Goal: Find specific page/section: Find specific page/section

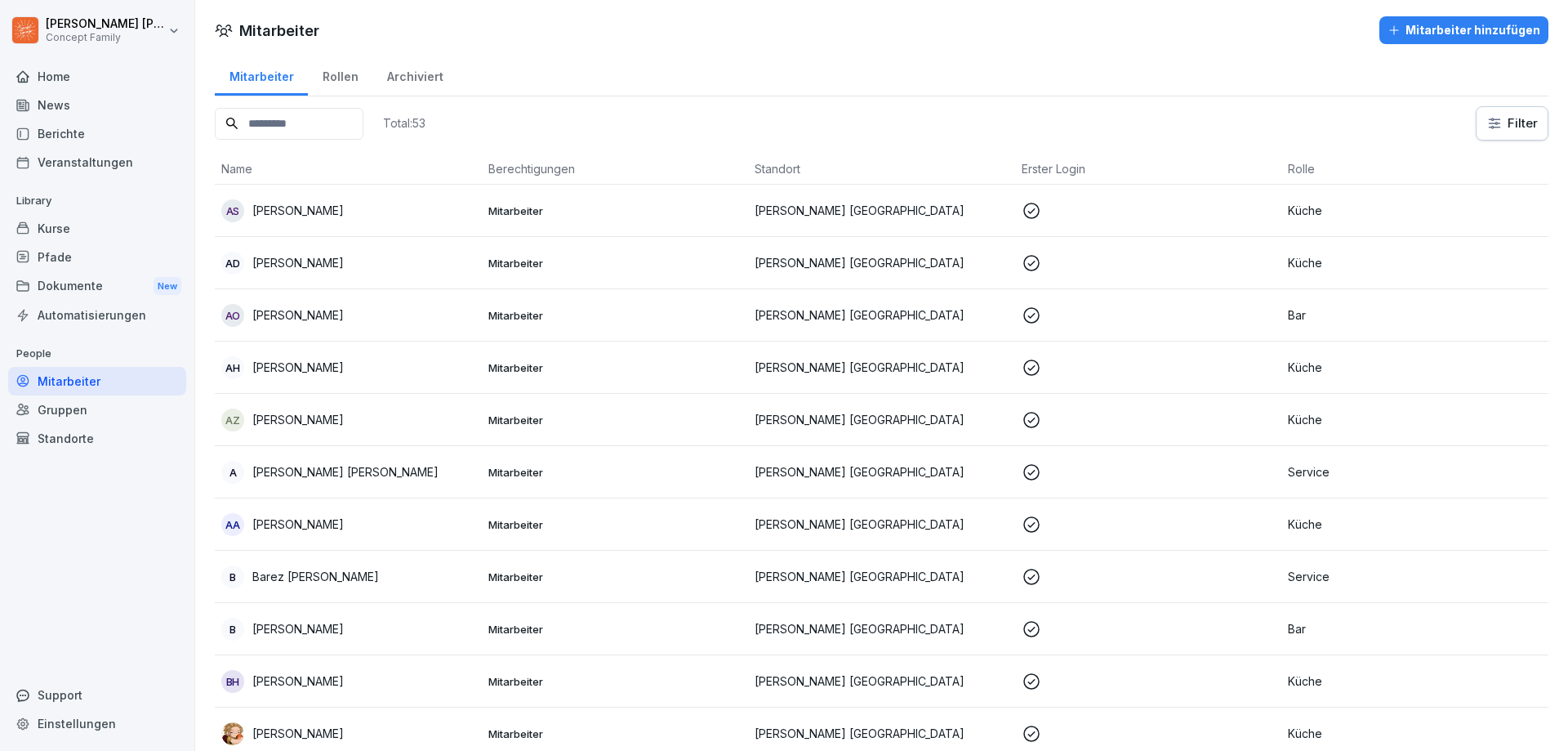
click at [78, 131] on div "Berichte" at bounding box center [97, 134] width 178 height 29
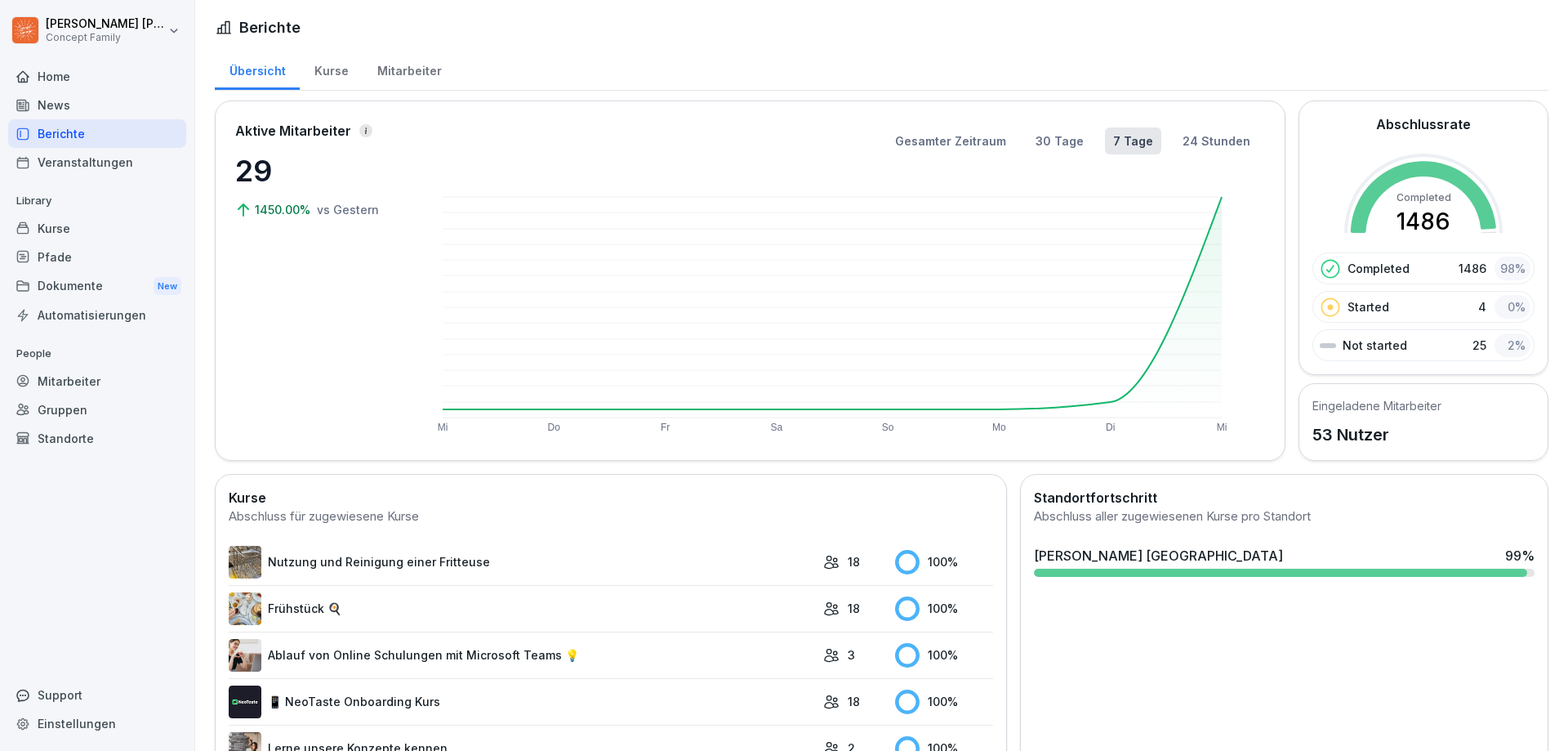
click at [404, 62] on div "Mitarbeiter" at bounding box center [409, 69] width 93 height 42
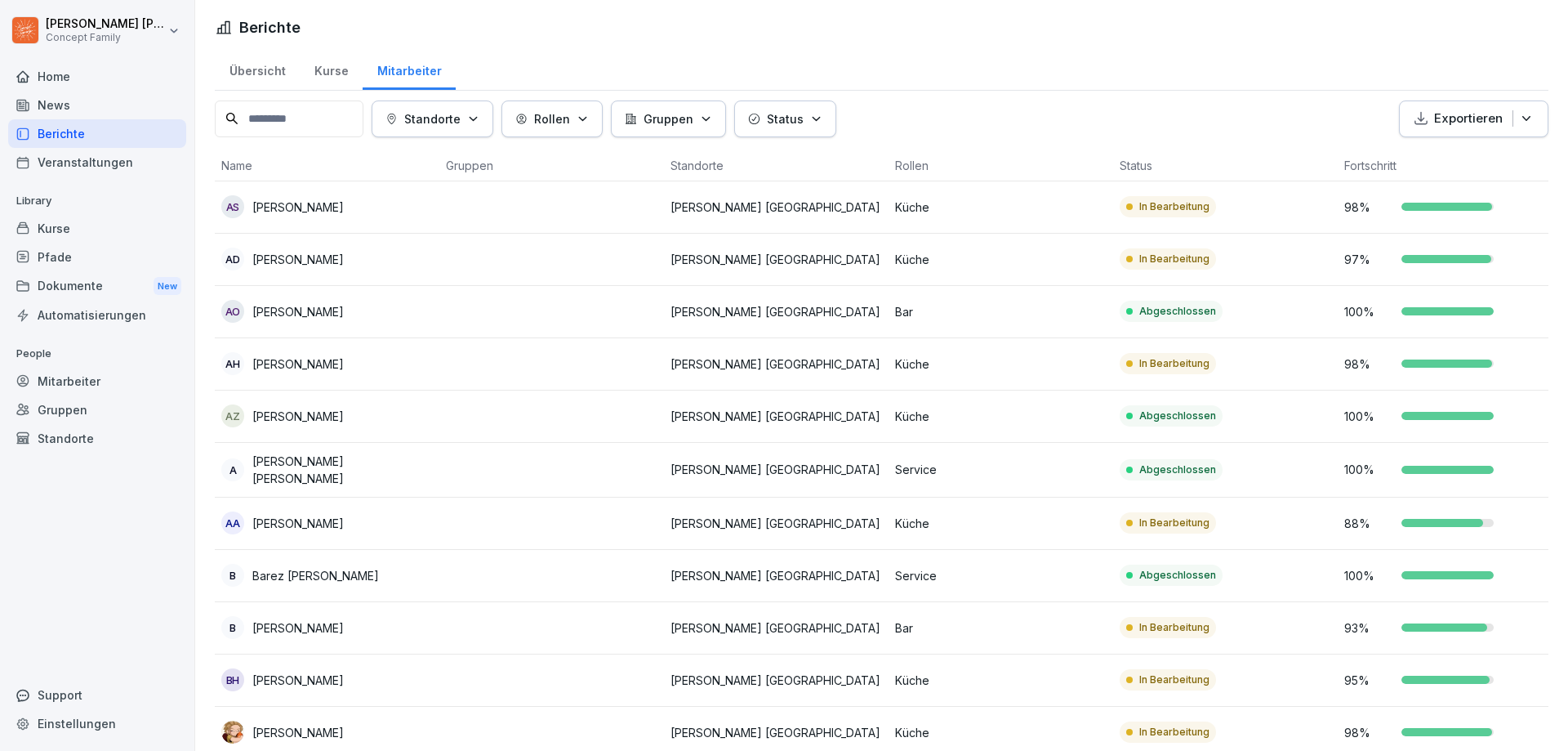
click at [328, 79] on div "Kurse" at bounding box center [331, 69] width 63 height 42
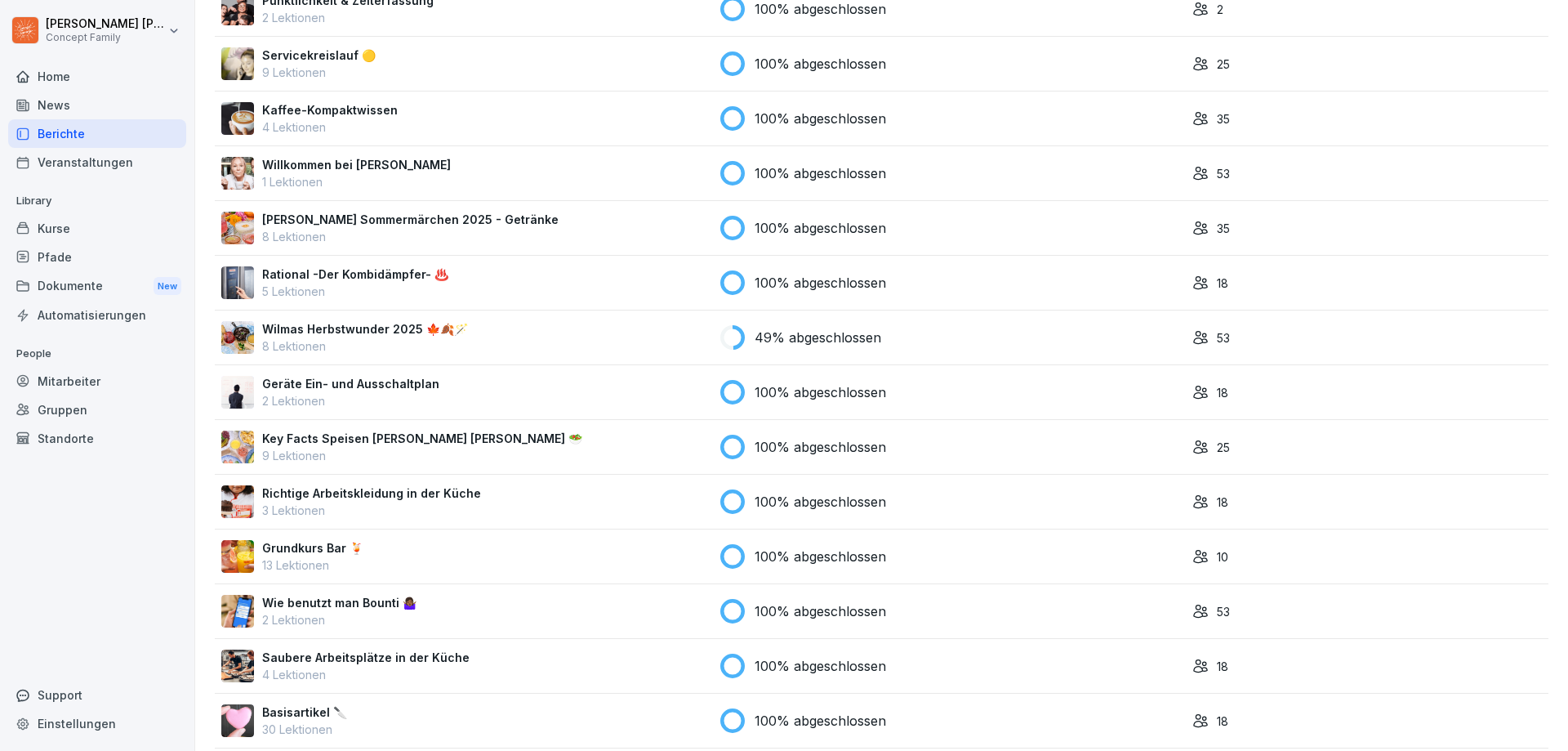
scroll to position [1161, 0]
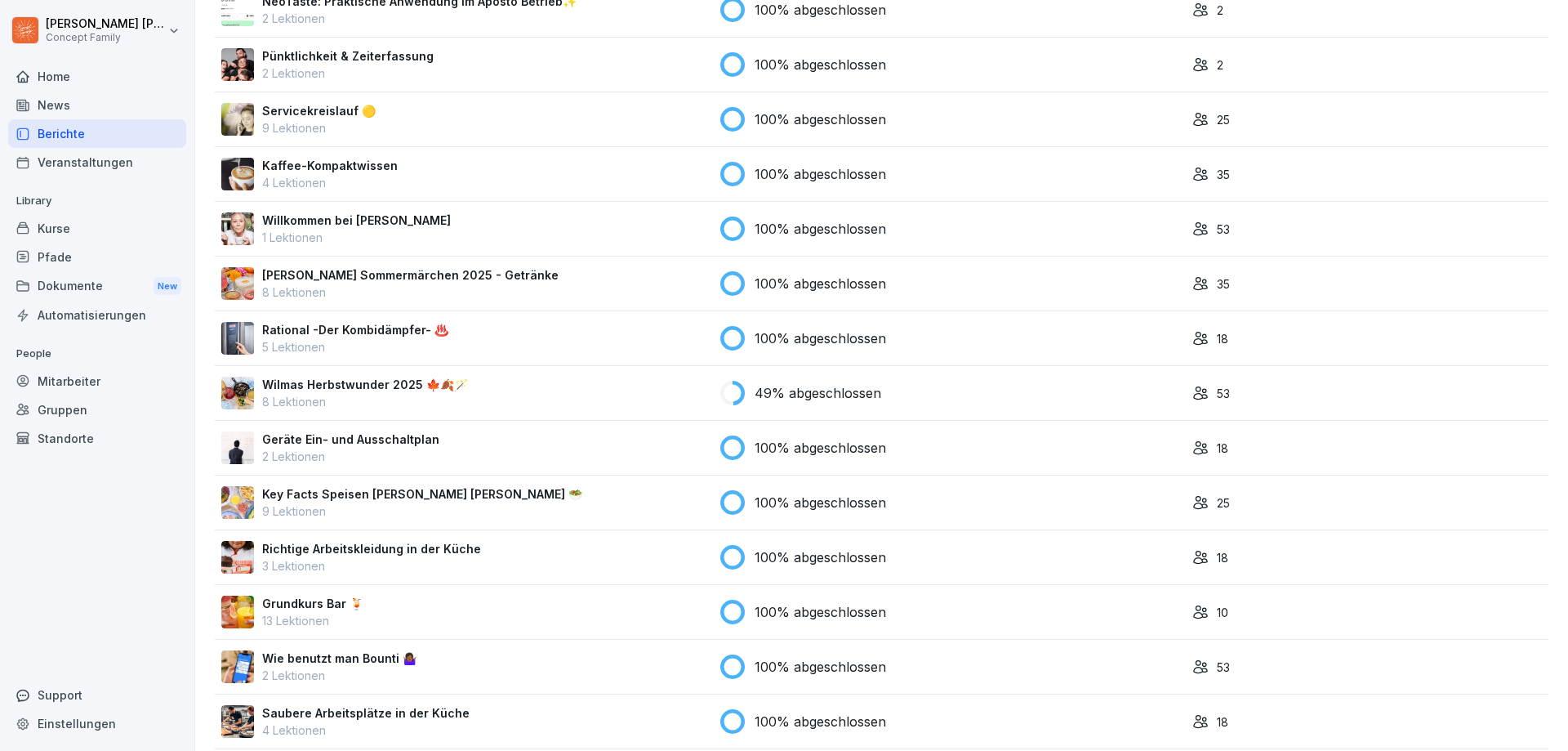
click at [490, 398] on div "Wilmas Herbstwunder 2025 🍁🍂🪄 8 Lektionen" at bounding box center [464, 392] width 486 height 34
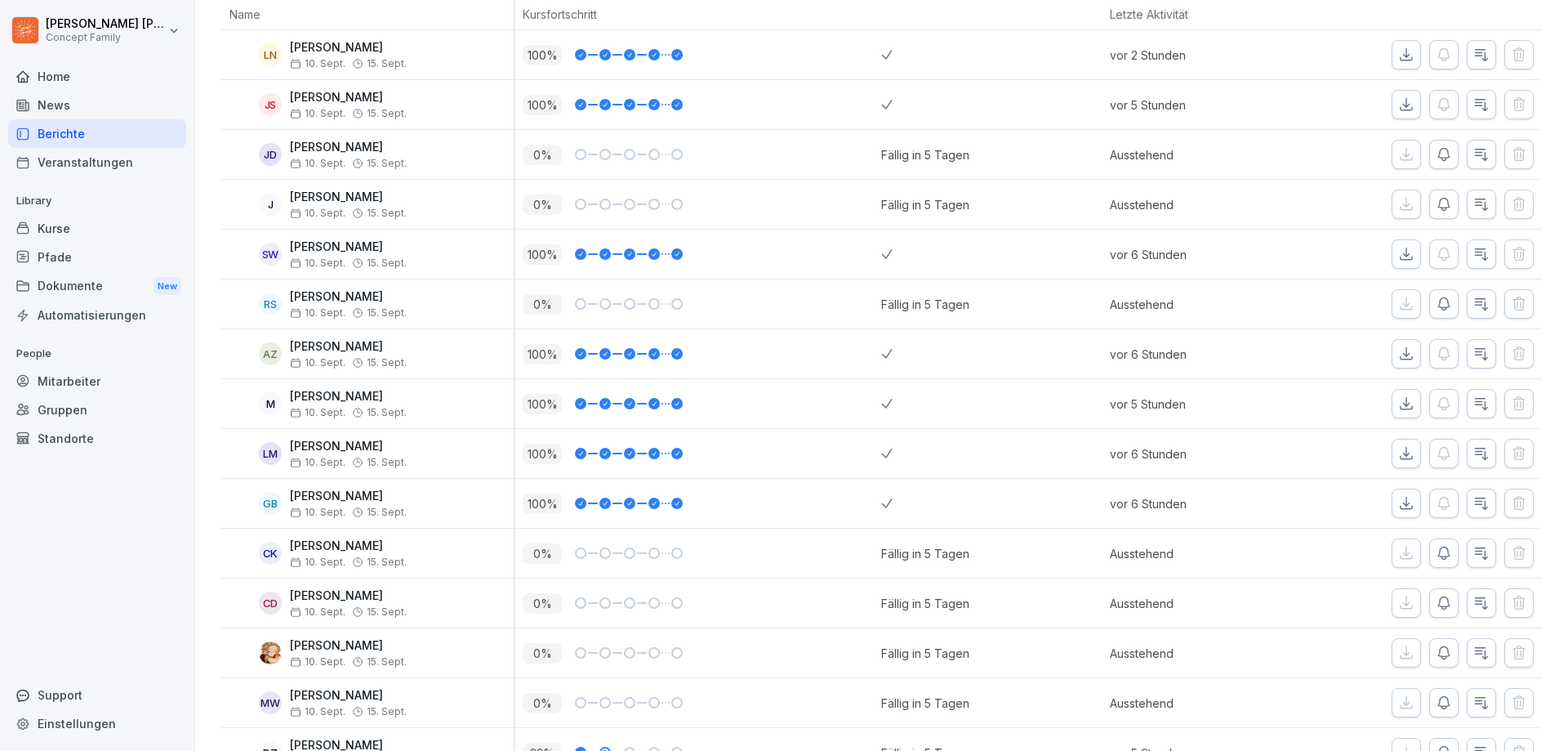
scroll to position [283, 0]
